Goal: Task Accomplishment & Management: Manage account settings

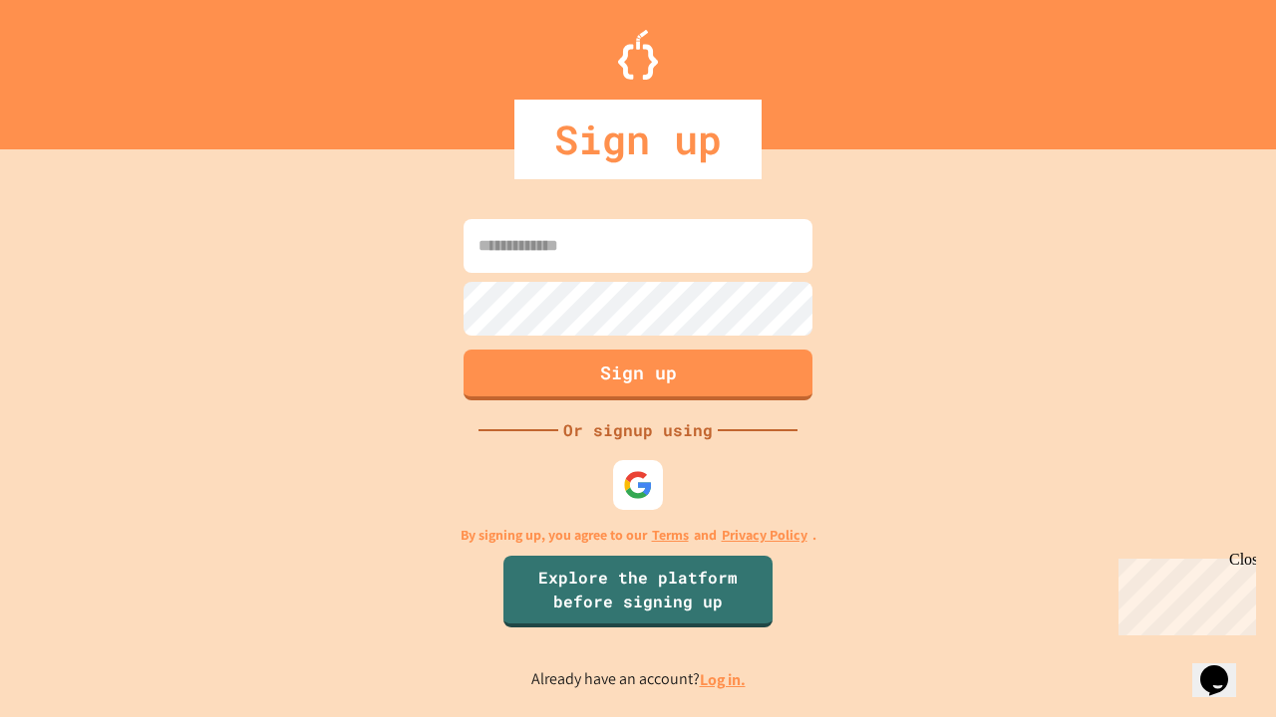
click at [723, 680] on link "Log in." at bounding box center [723, 680] width 46 height 21
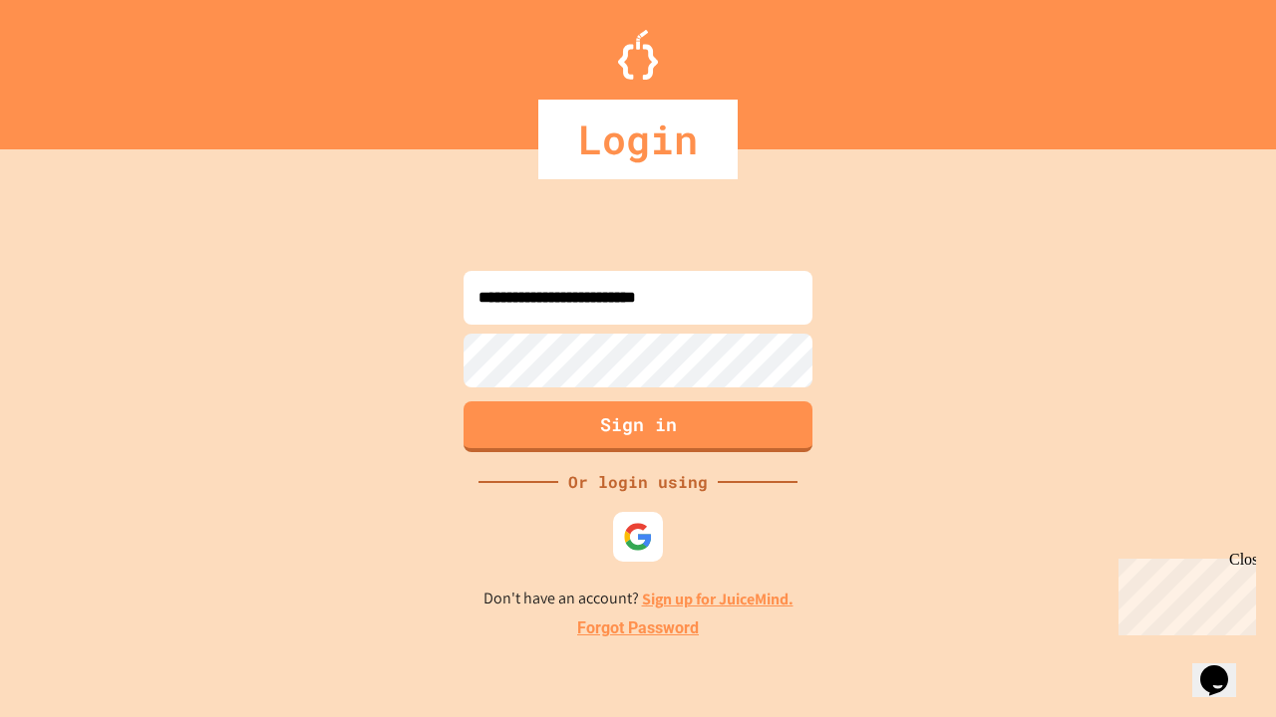
type input "**********"
